Goal: Information Seeking & Learning: Learn about a topic

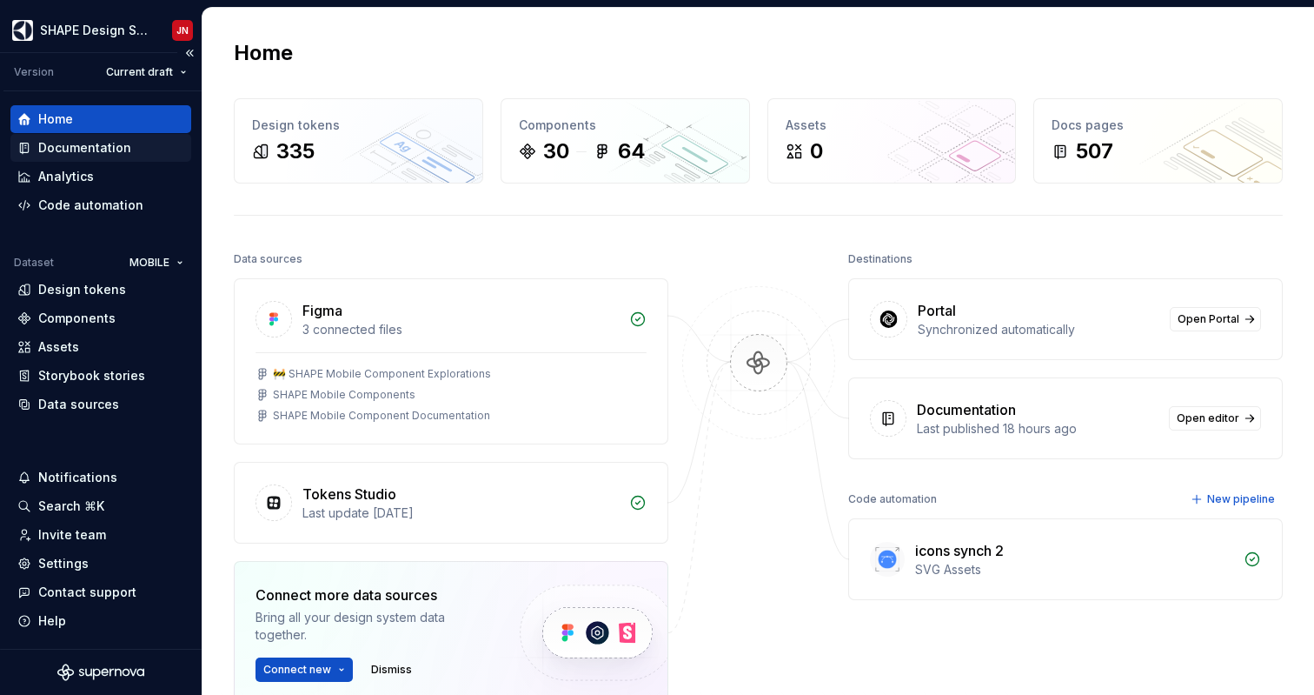
click at [80, 155] on div "Documentation" at bounding box center [84, 147] width 93 height 17
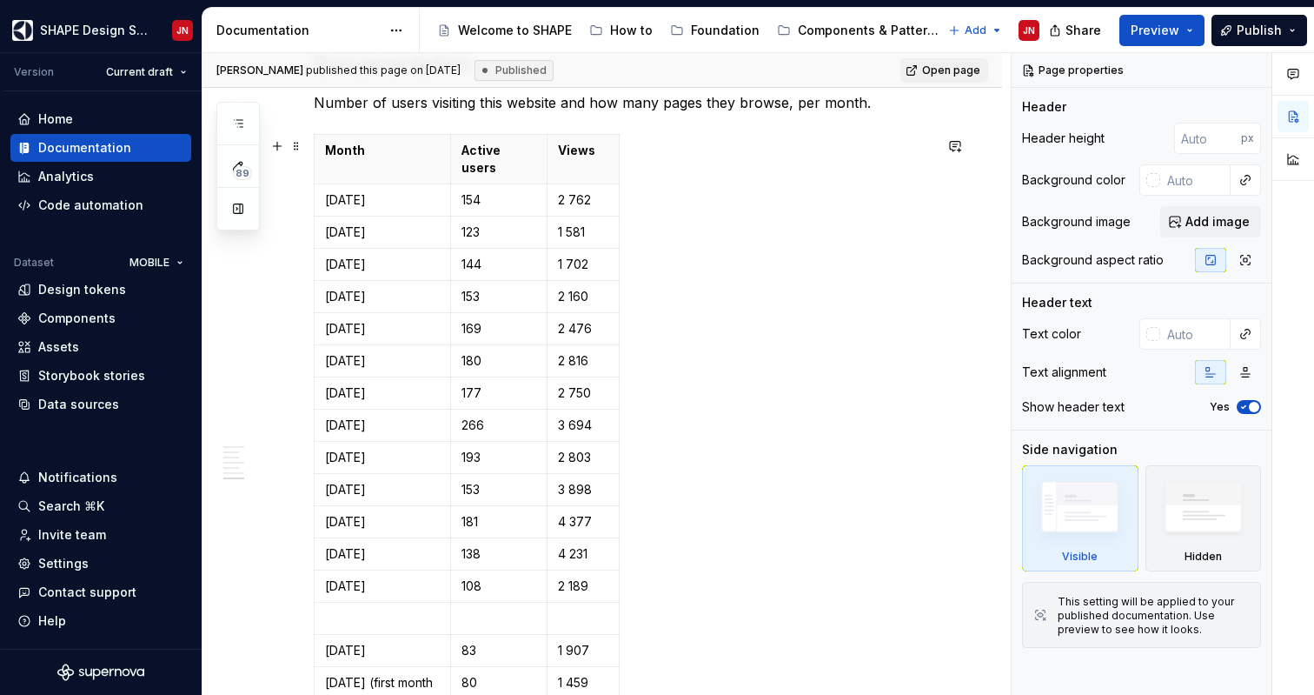
scroll to position [2896, 0]
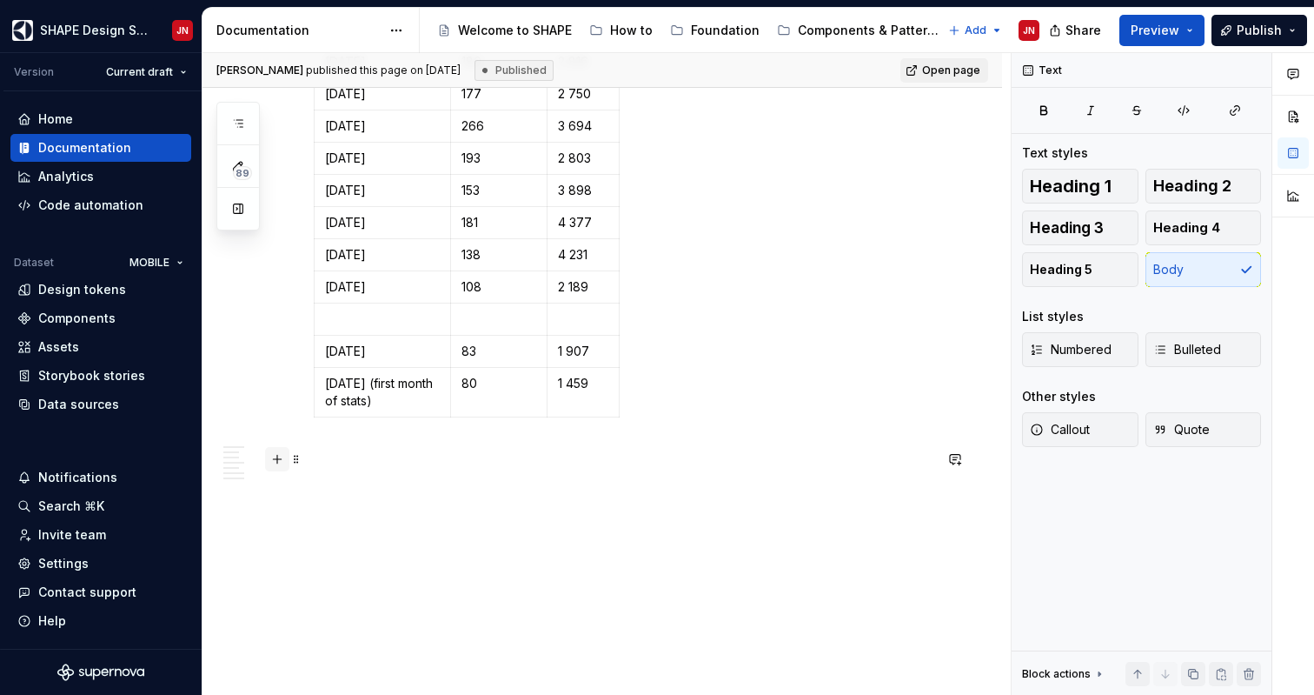
click at [276, 452] on button "button" at bounding box center [277, 459] width 24 height 24
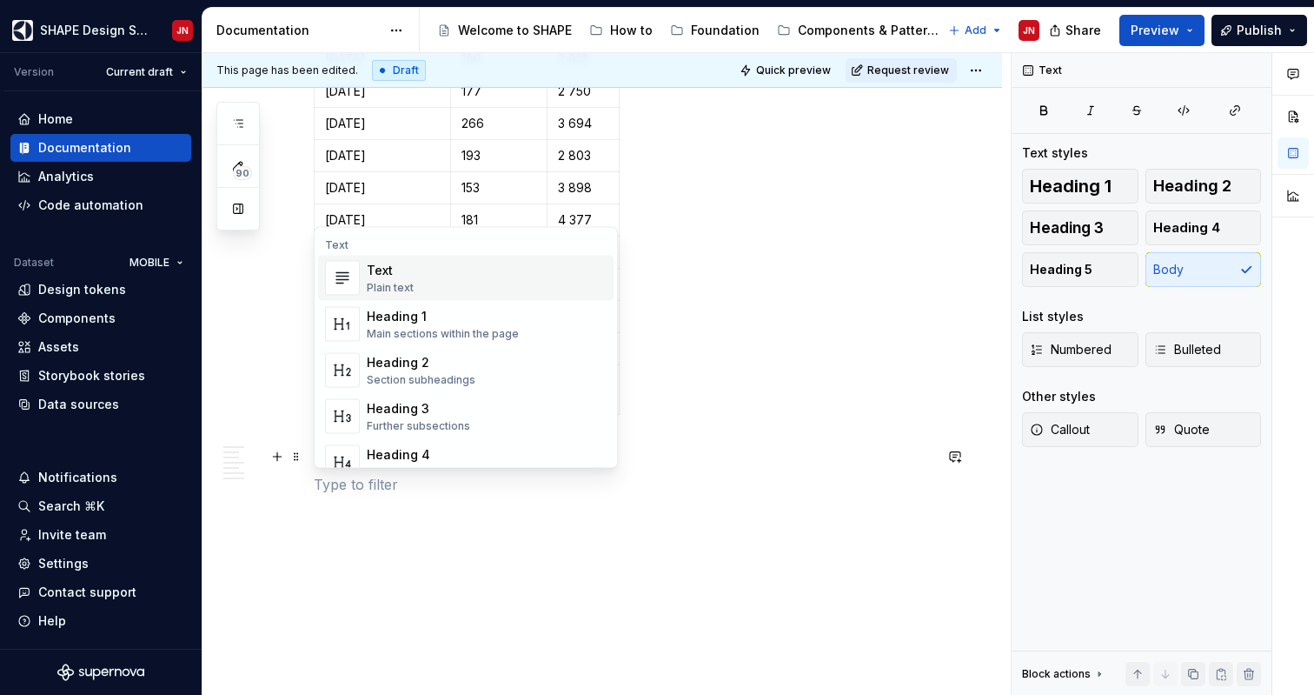
click at [342, 495] on p at bounding box center [623, 484] width 619 height 21
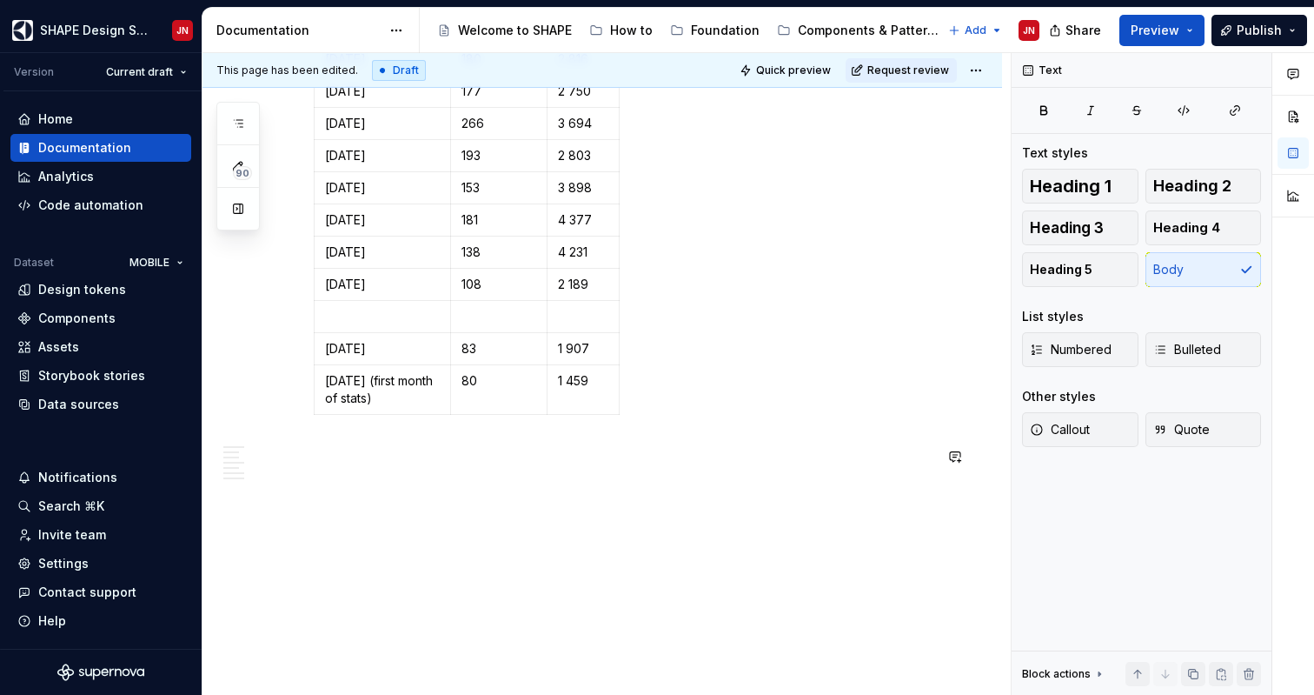
type textarea "*"
click at [273, 490] on button "button" at bounding box center [277, 487] width 24 height 24
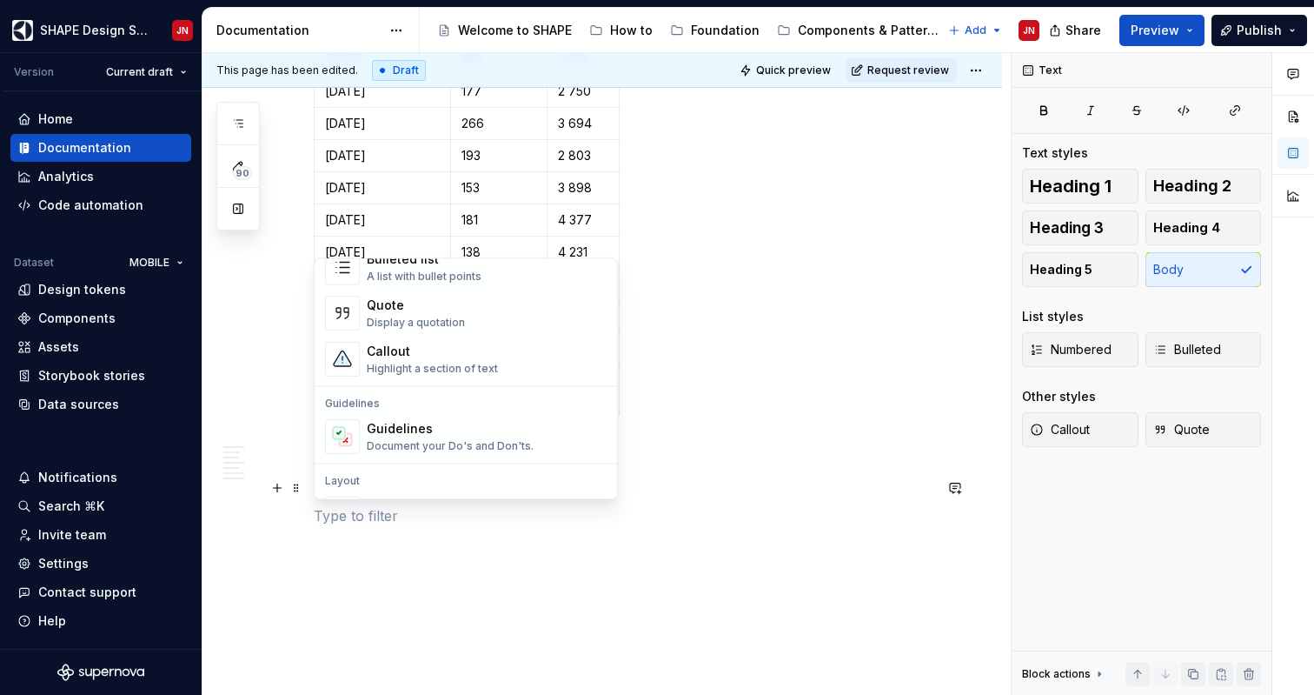
scroll to position [0, 0]
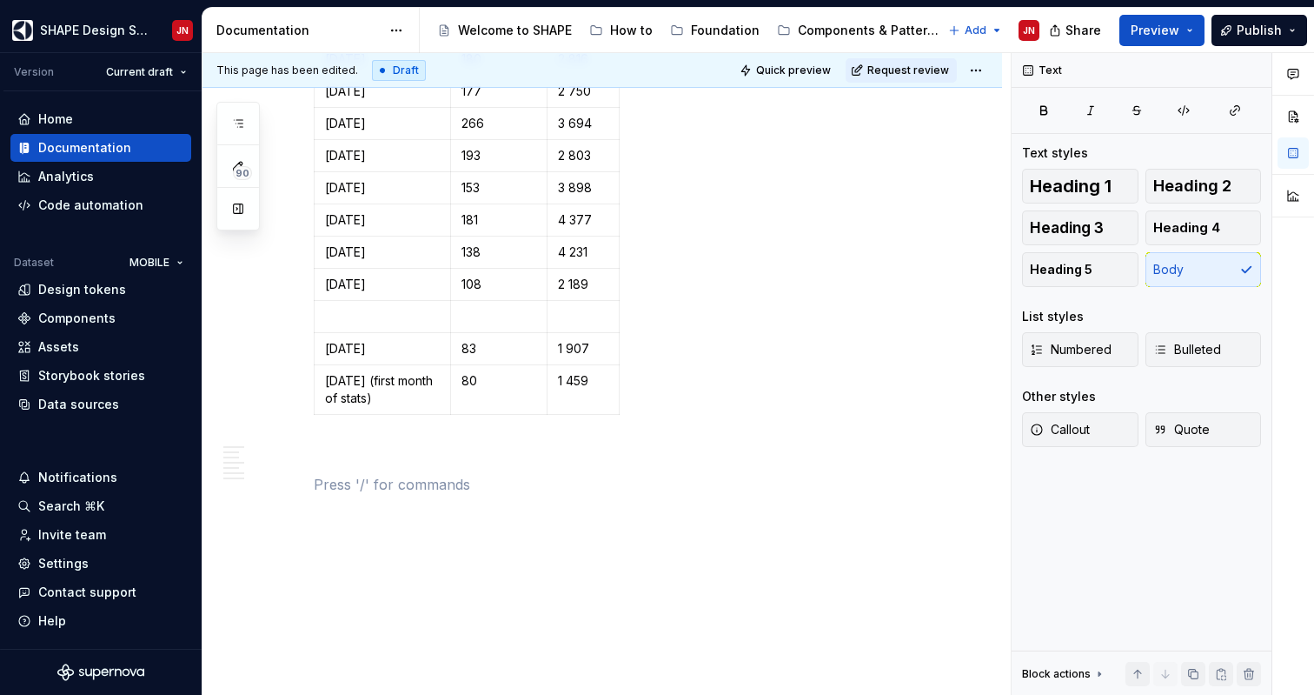
click at [409, 485] on p at bounding box center [623, 484] width 619 height 21
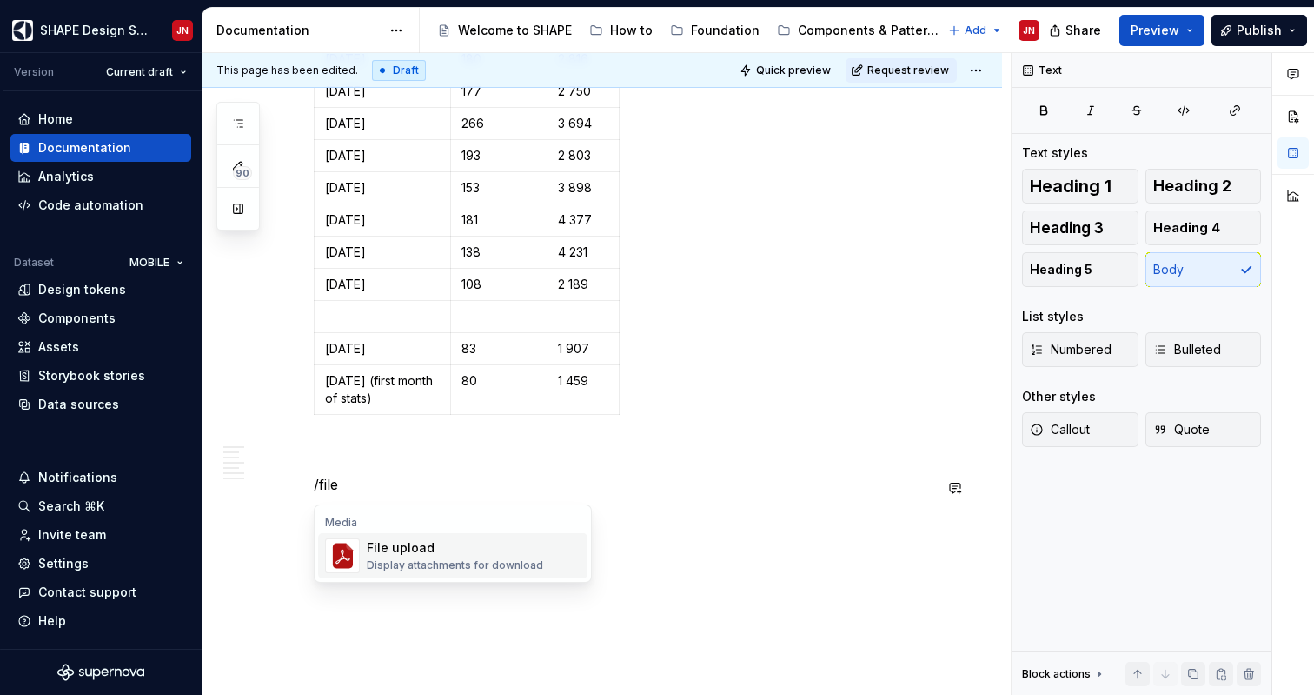
click at [408, 556] on div "File upload Display attachments for download" at bounding box center [455, 555] width 176 height 33
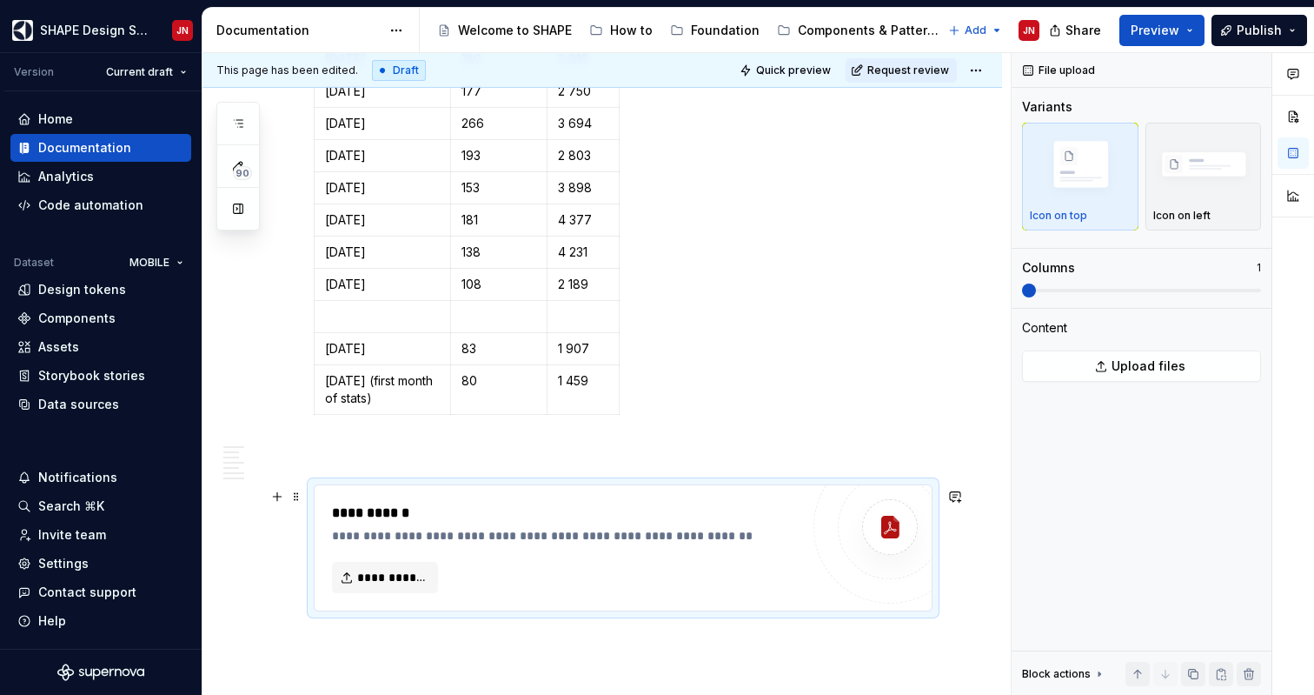
type textarea "*"
click at [276, 460] on button "button" at bounding box center [277, 456] width 24 height 24
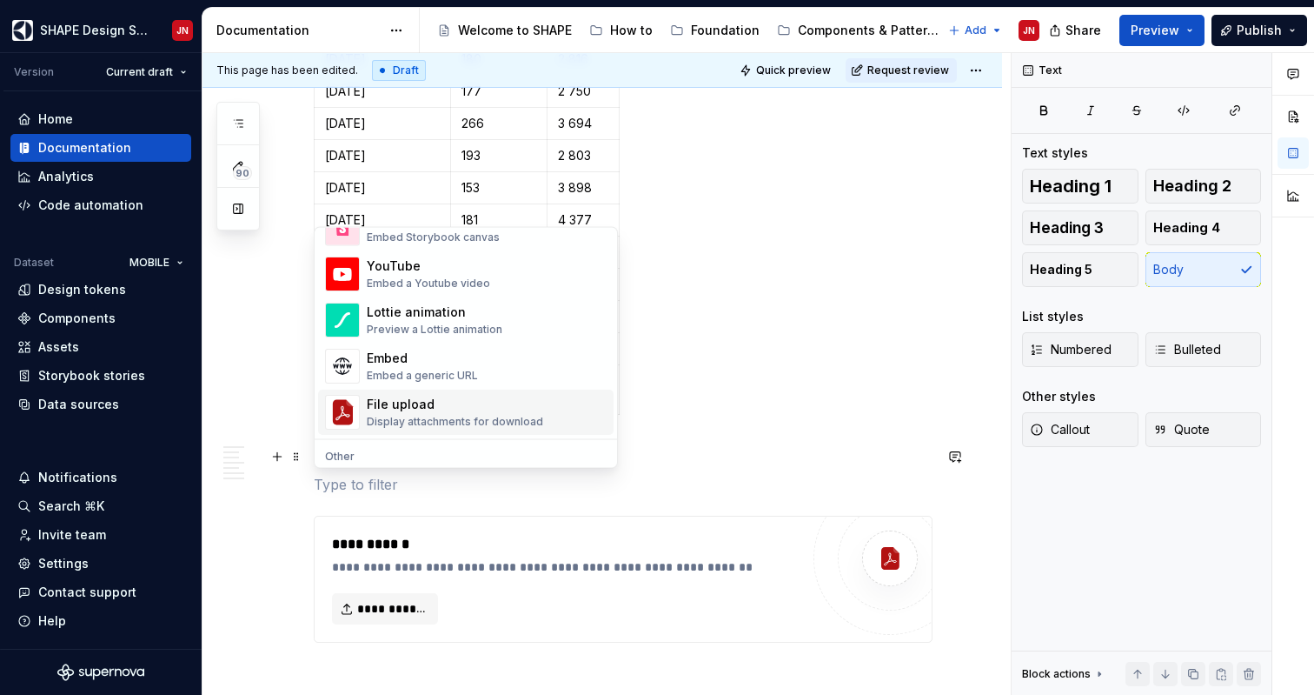
scroll to position [930, 0]
click at [391, 488] on p at bounding box center [623, 484] width 619 height 21
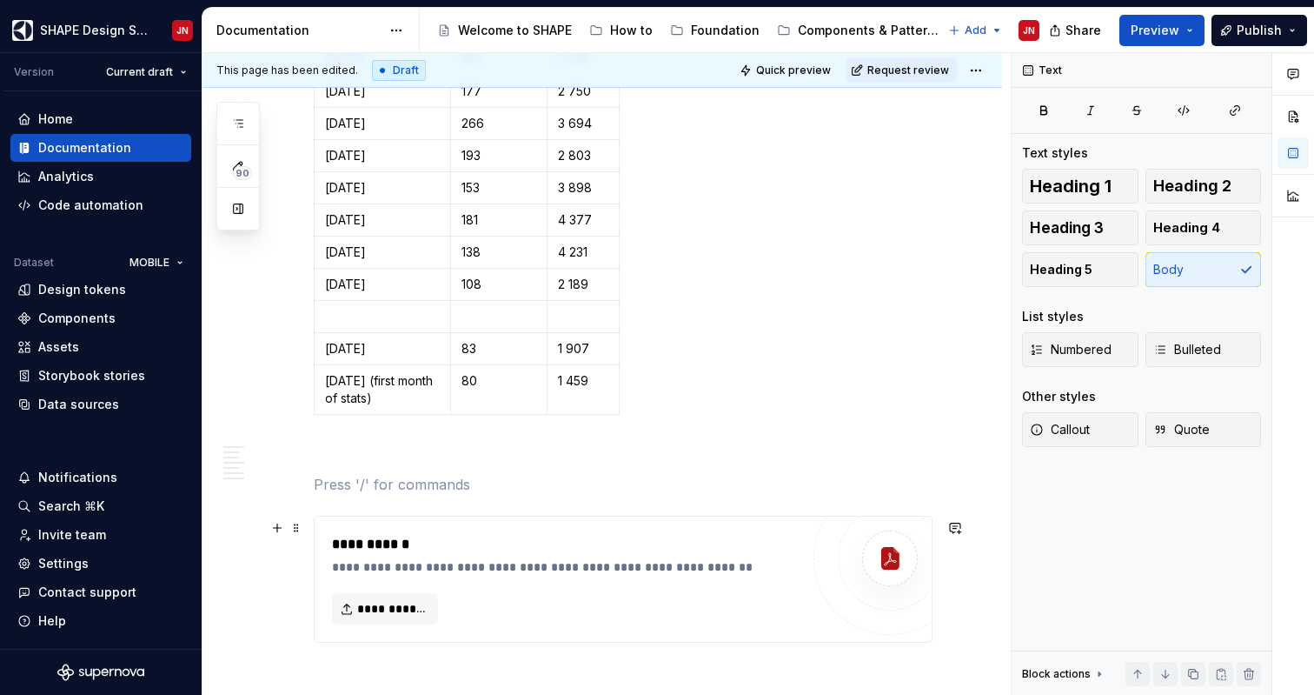
click at [457, 540] on div "**********" at bounding box center [570, 544] width 476 height 21
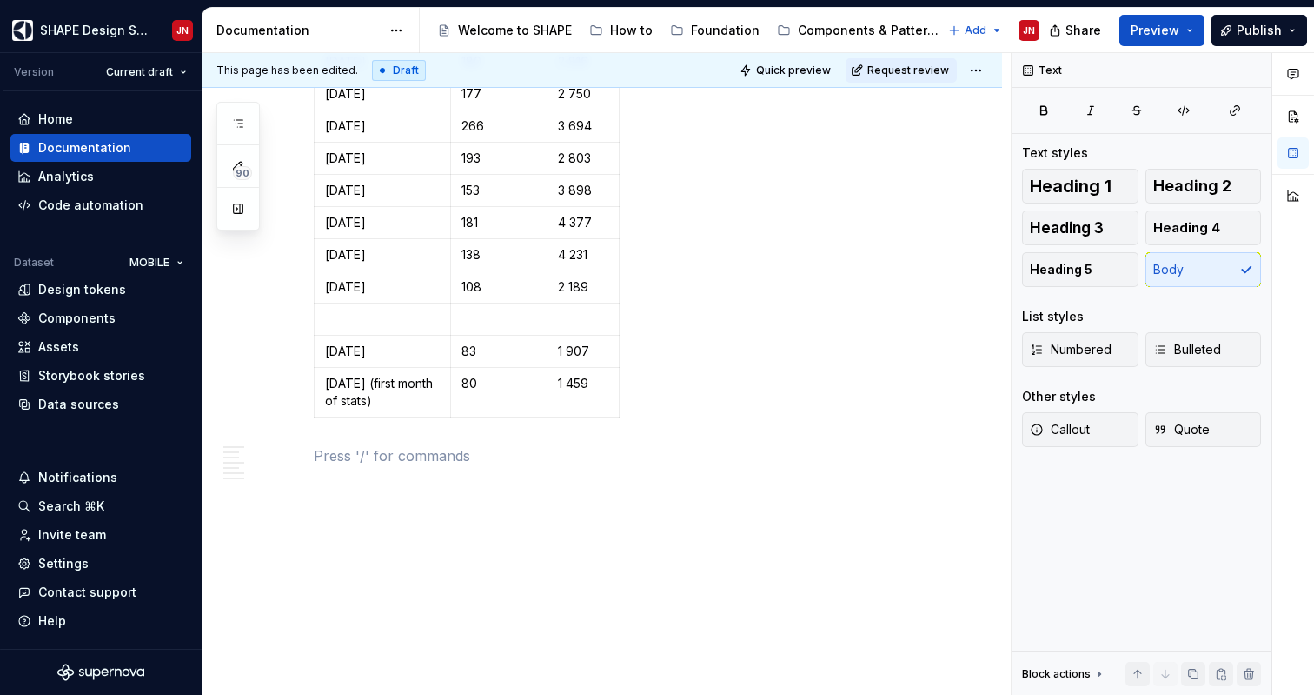
scroll to position [2855, 0]
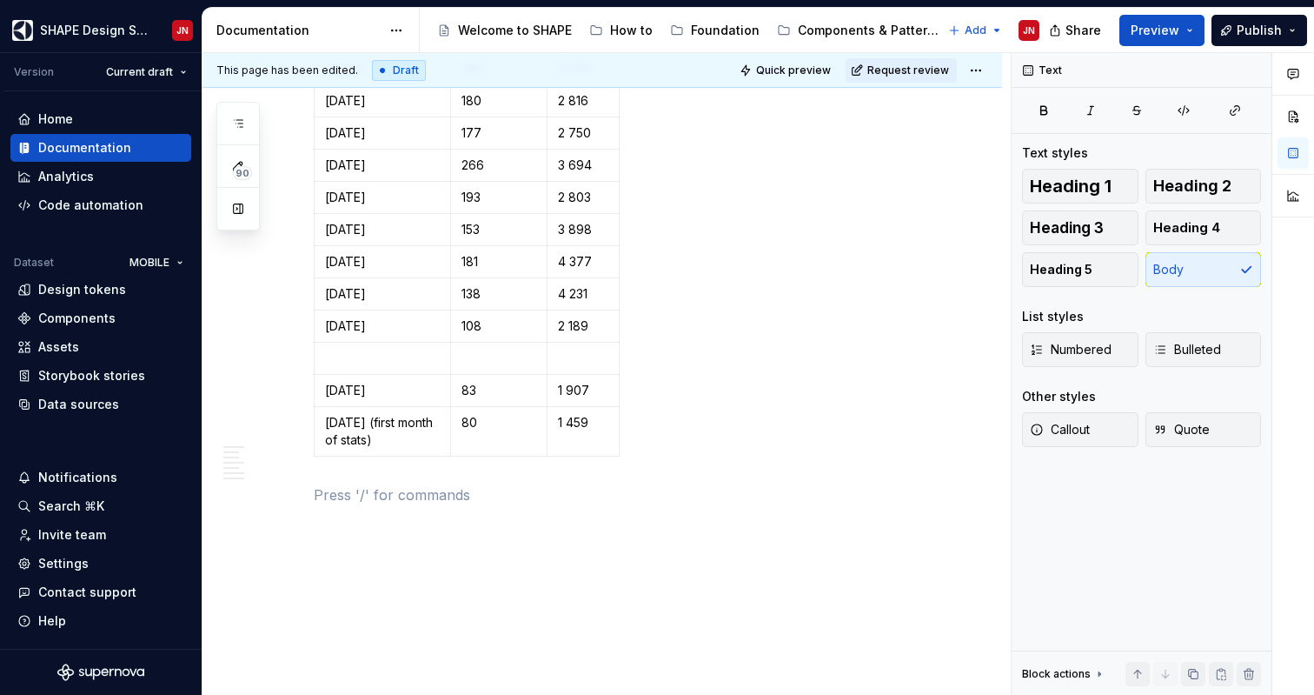
click at [434, 503] on p at bounding box center [623, 494] width 619 height 21
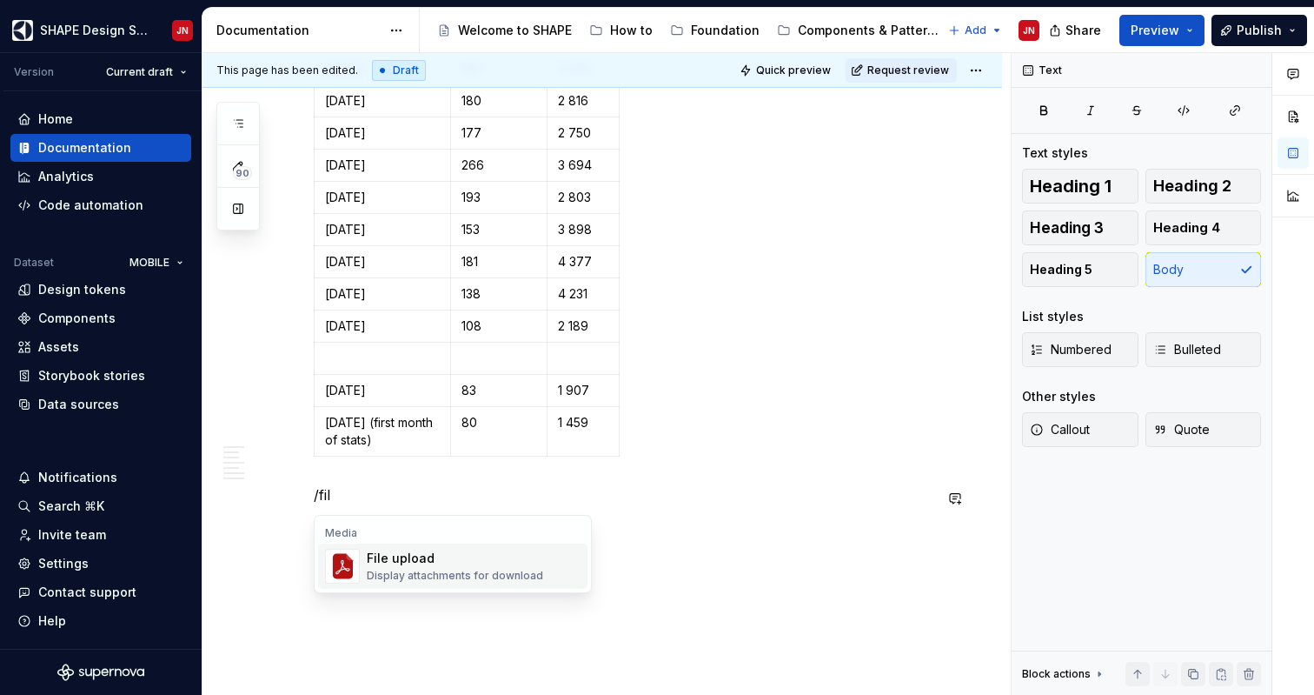
click at [338, 552] on img "Suggestions" at bounding box center [342, 565] width 33 height 35
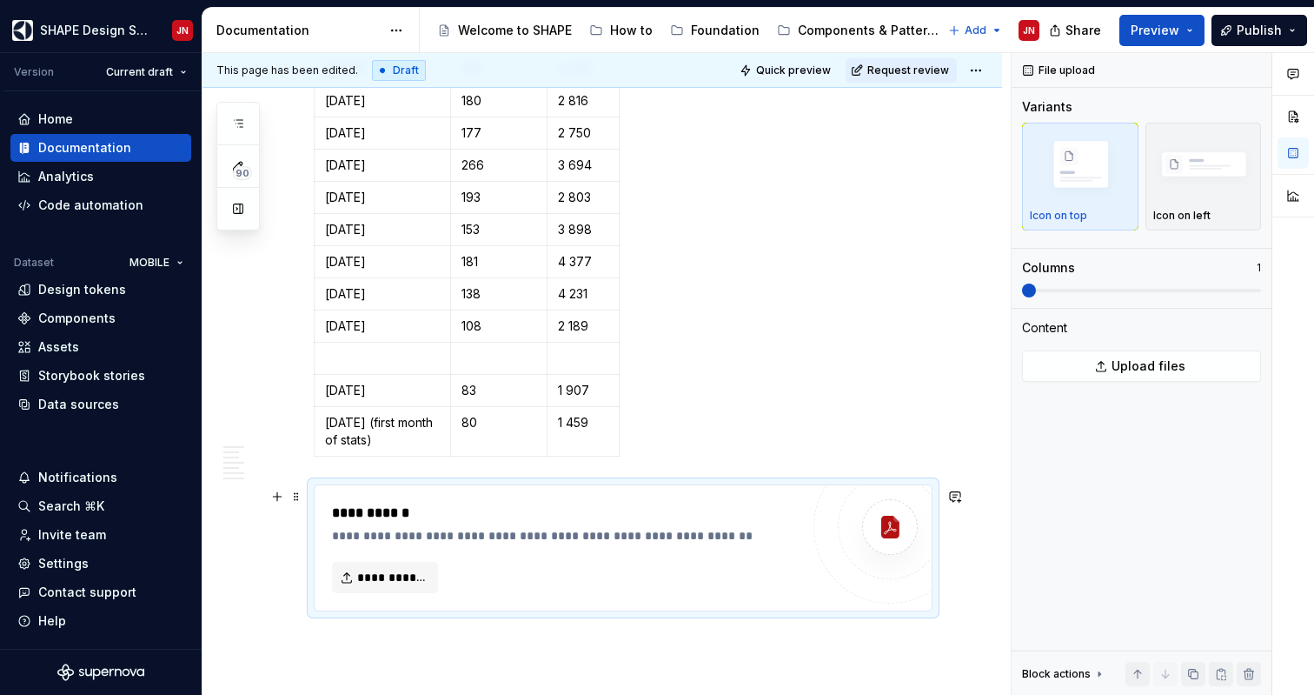
click at [652, 593] on div "**********" at bounding box center [566, 577] width 468 height 31
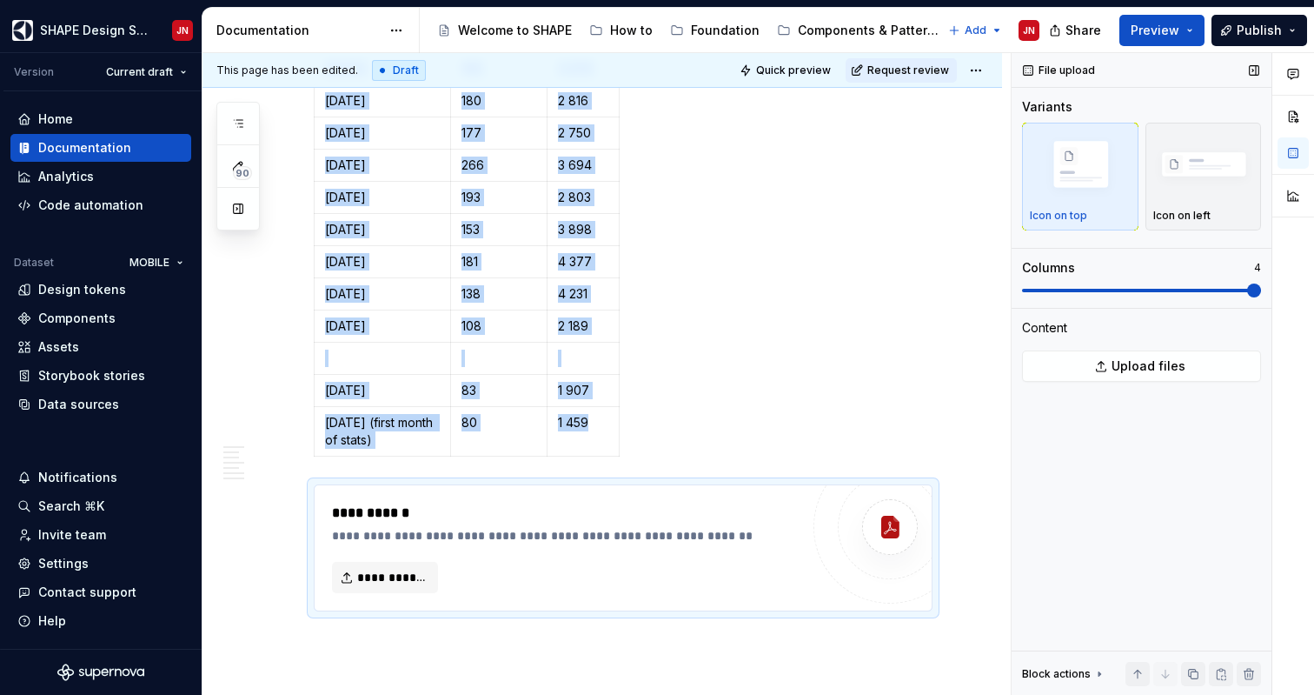
click at [1254, 296] on span at bounding box center [1254, 290] width 14 height 14
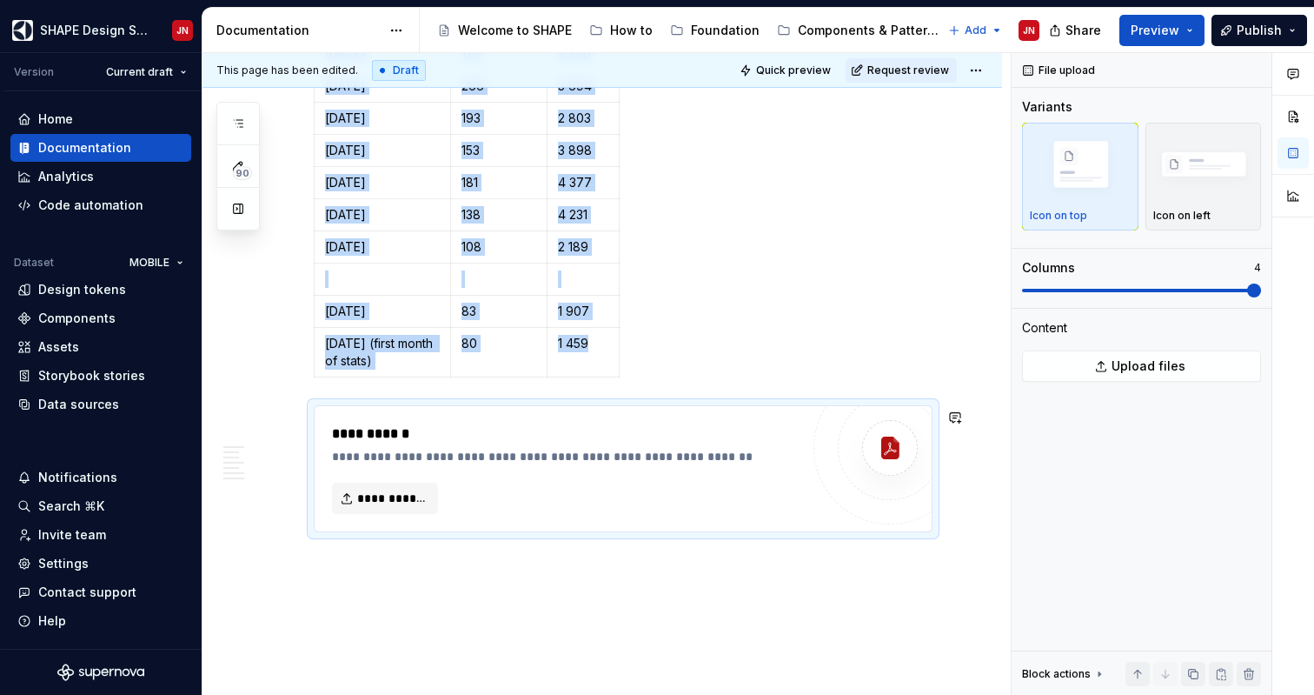
scroll to position [2947, 0]
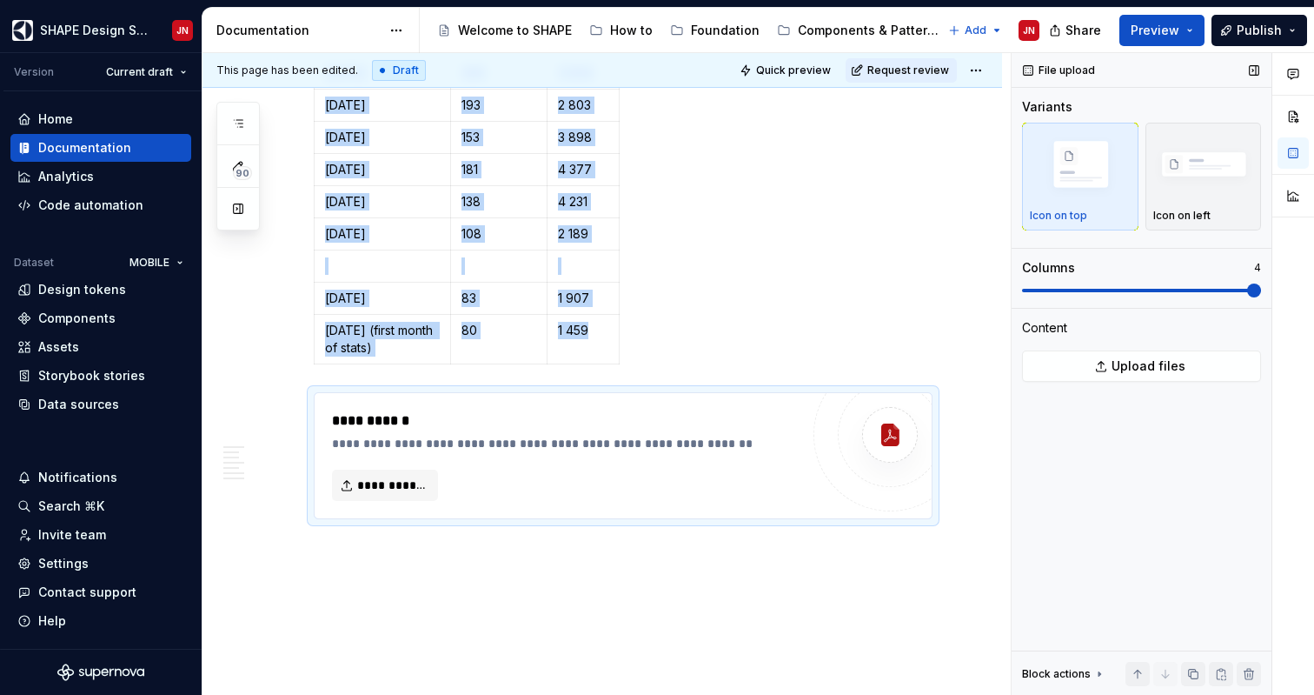
click at [1256, 292] on span at bounding box center [1254, 290] width 14 height 14
click at [1022, 297] on span at bounding box center [1029, 290] width 14 height 14
click at [294, 405] on span at bounding box center [296, 404] width 14 height 24
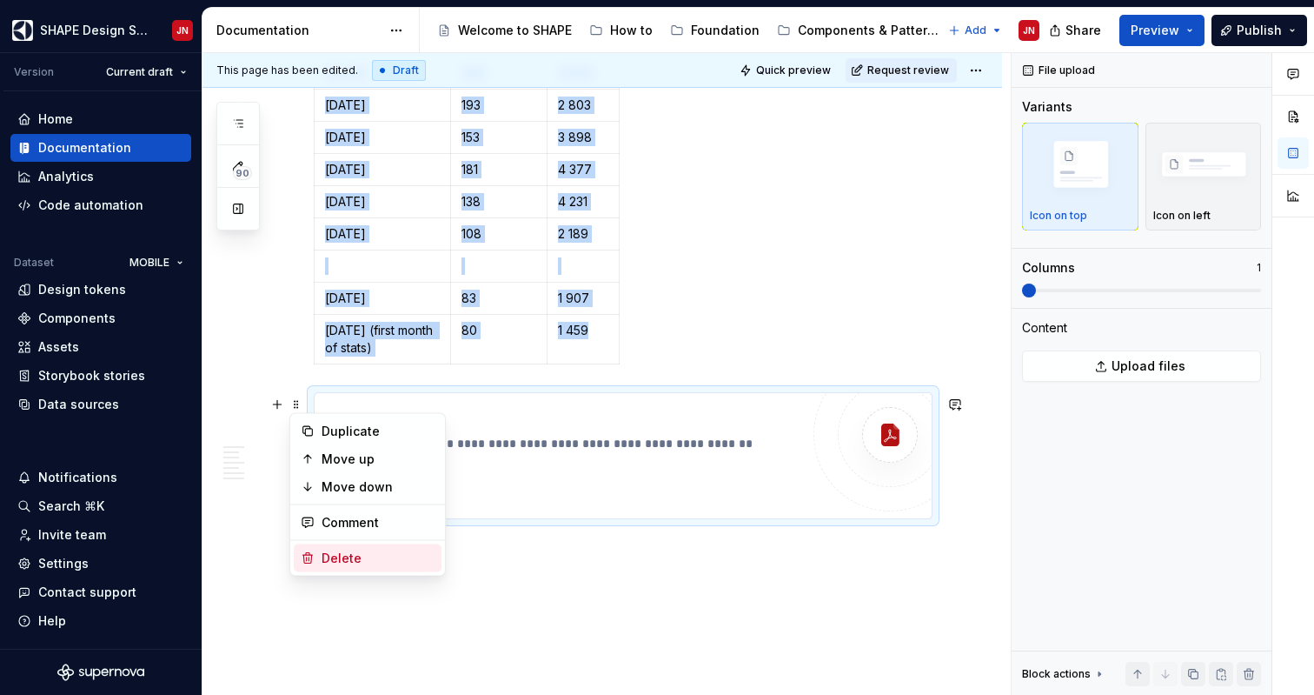
click at [368, 553] on div "Delete" at bounding box center [378, 557] width 113 height 17
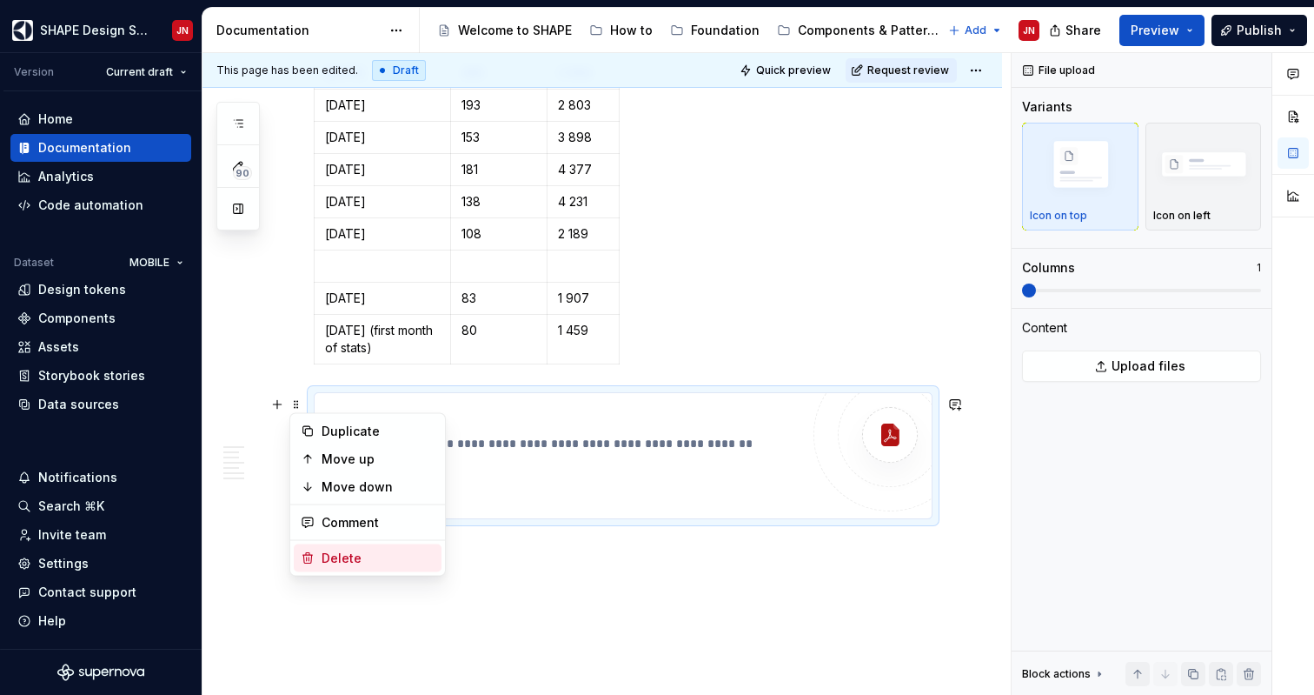
scroll to position [2679, 0]
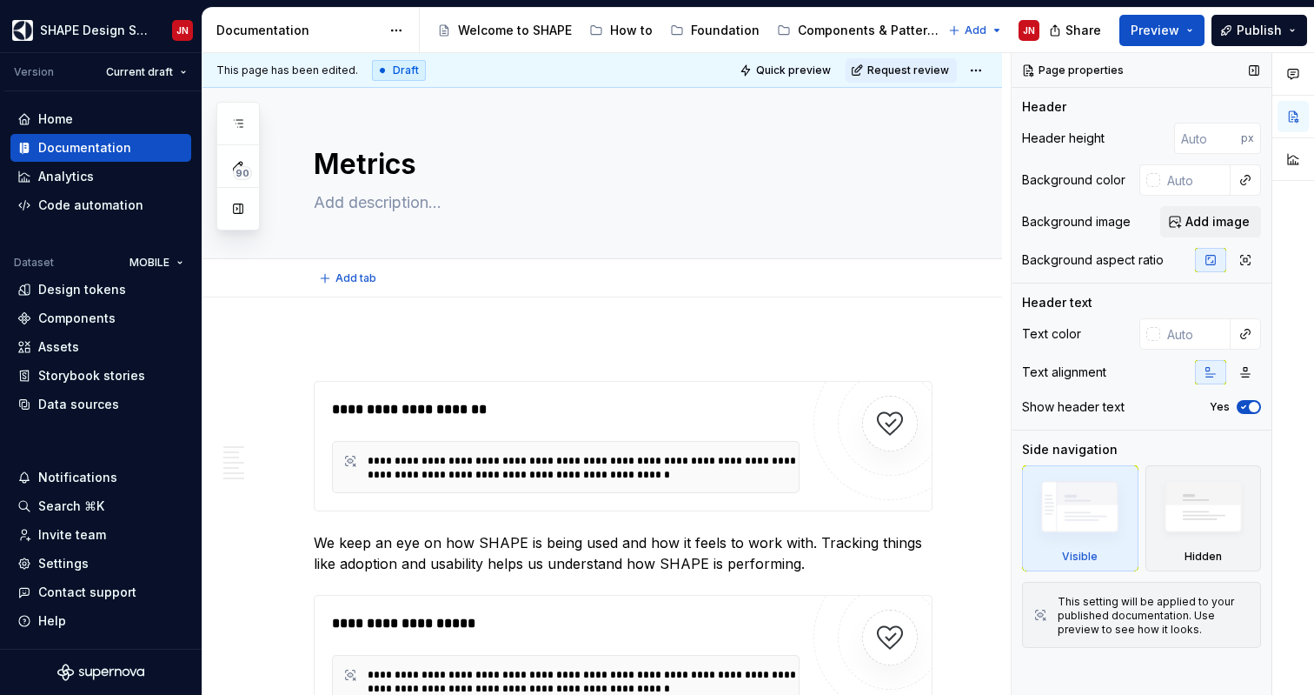
type textarea "*"
